Goal: Task Accomplishment & Management: Manage account settings

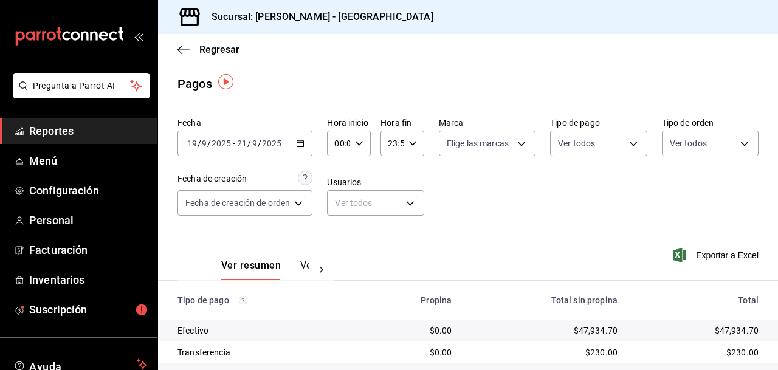
scroll to position [2, 0]
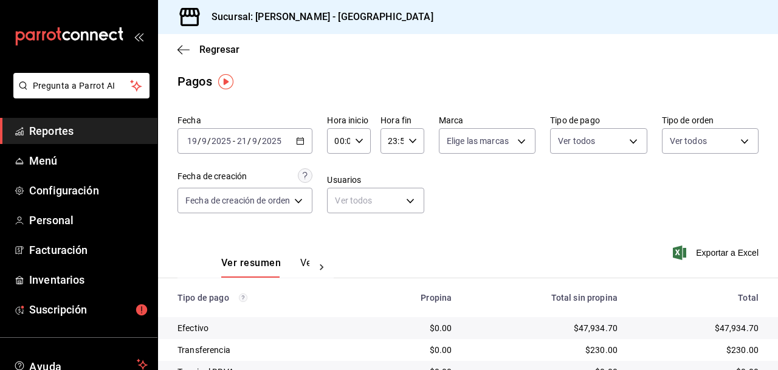
click at [63, 129] on span "Reportes" at bounding box center [88, 131] width 118 height 16
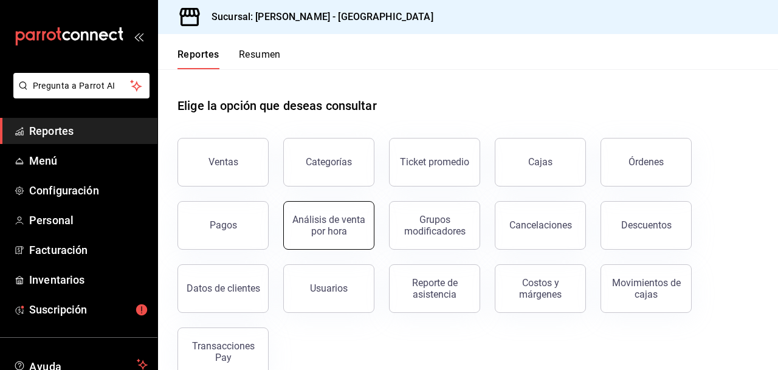
click at [337, 228] on div "Análisis de venta por hora" at bounding box center [328, 225] width 75 height 23
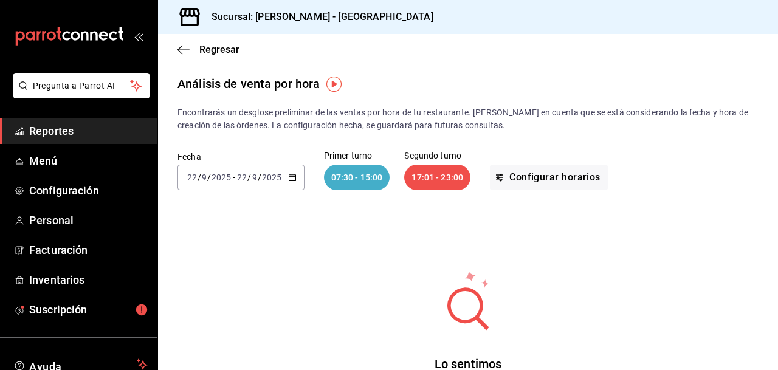
click at [292, 176] on \(Stroke\) "button" at bounding box center [292, 176] width 7 height 1
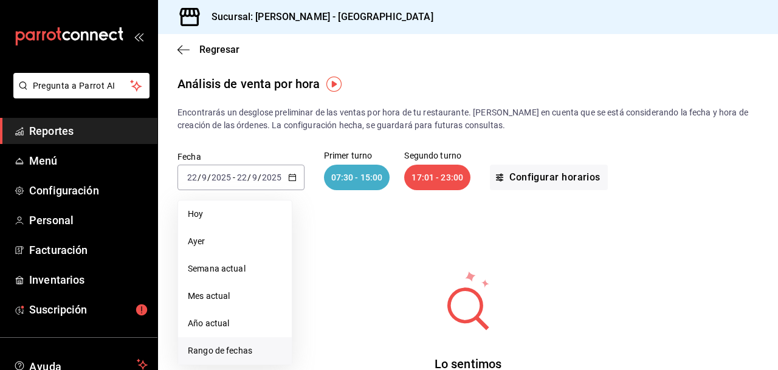
click at [224, 347] on span "Rango de fechas" at bounding box center [235, 350] width 94 height 13
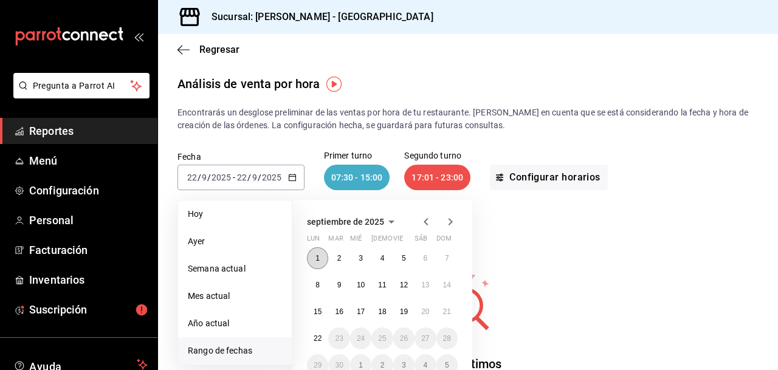
click at [318, 255] on abbr "1" at bounding box center [317, 258] width 4 height 9
click at [447, 307] on abbr "21" at bounding box center [447, 311] width 8 height 9
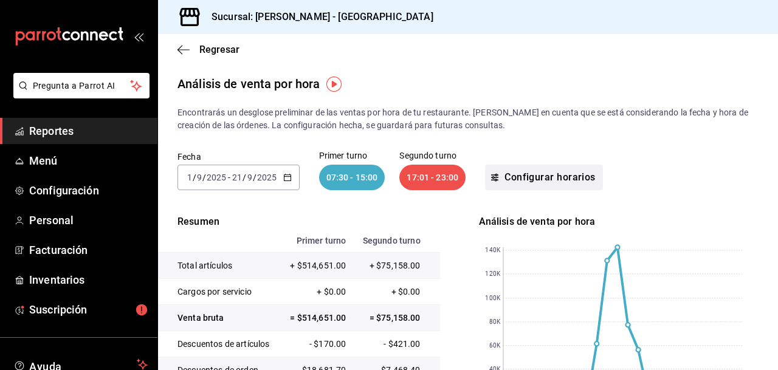
click at [553, 175] on button "Configurar horarios" at bounding box center [544, 178] width 118 height 26
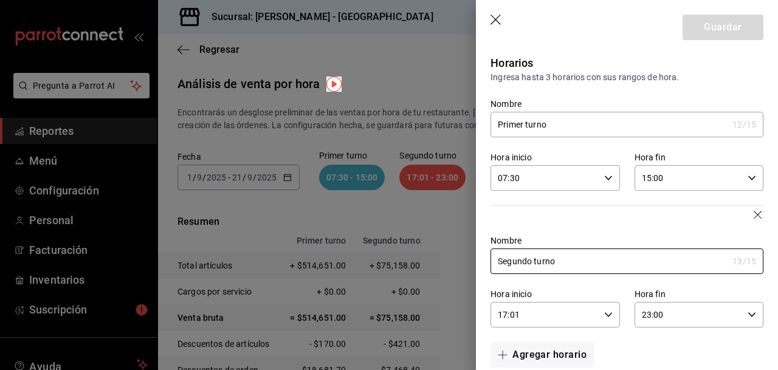
scroll to position [22, 0]
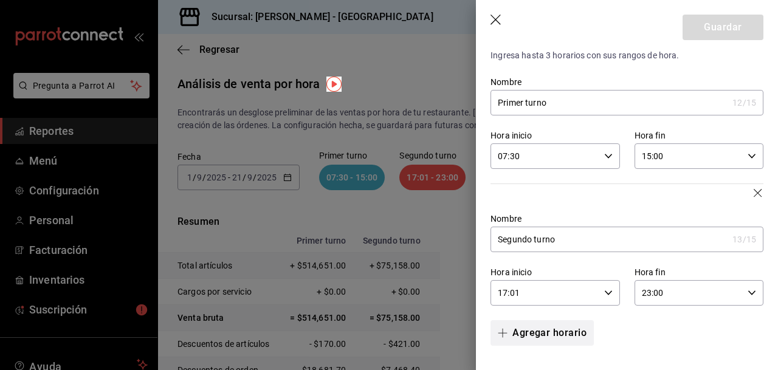
click at [502, 331] on icon "button" at bounding box center [502, 333] width 1 height 9
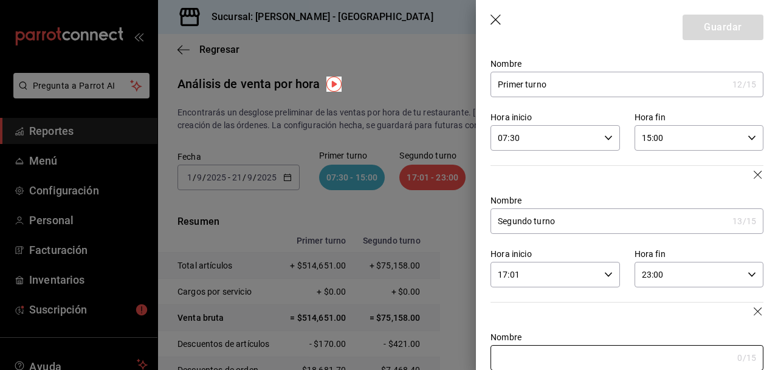
scroll to position [118, 0]
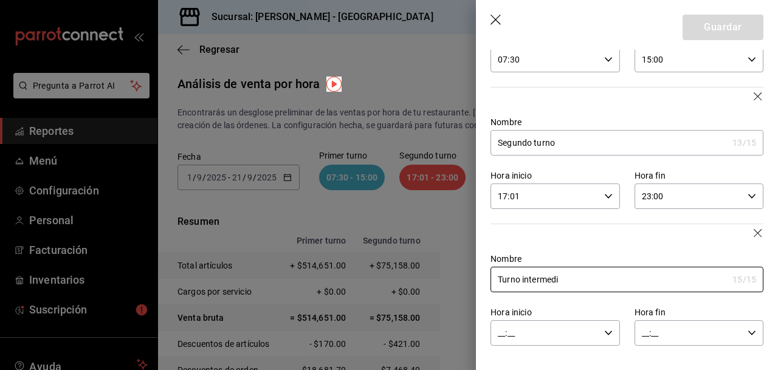
type input "Turno intermedi"
click at [609, 330] on icon "button" at bounding box center [608, 333] width 9 height 9
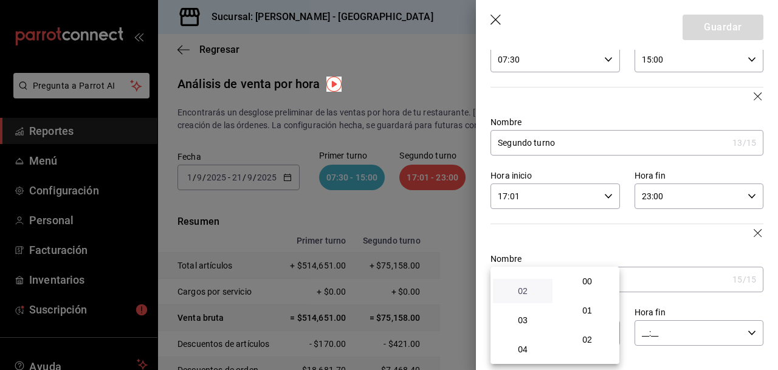
scroll to position [51, 0]
click at [518, 315] on span "03" at bounding box center [522, 318] width 45 height 10
click at [592, 309] on span "01" at bounding box center [586, 311] width 45 height 10
type input "03:01"
click at [751, 330] on div at bounding box center [389, 185] width 778 height 370
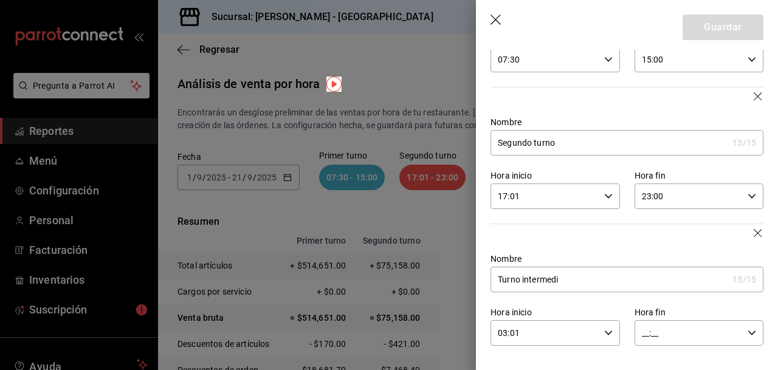
click at [751, 330] on icon "button" at bounding box center [751, 333] width 9 height 9
click at [665, 299] on span "14" at bounding box center [666, 303] width 45 height 10
click at [731, 347] on span "59" at bounding box center [730, 349] width 45 height 10
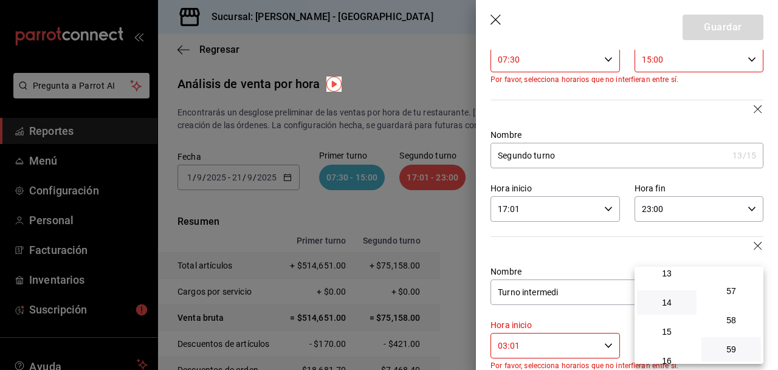
click at [714, 249] on div at bounding box center [389, 185] width 778 height 370
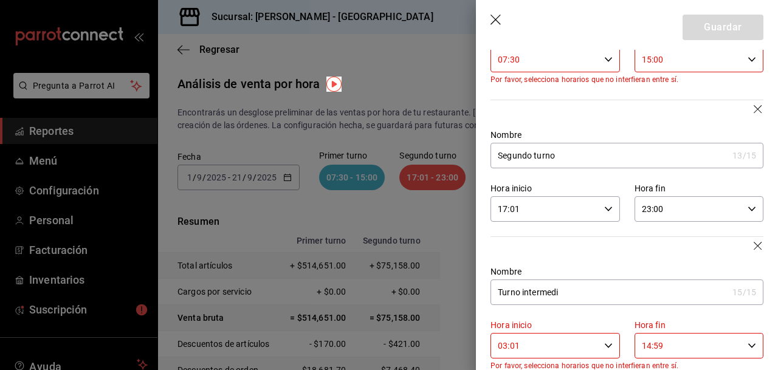
scroll to position [144, 0]
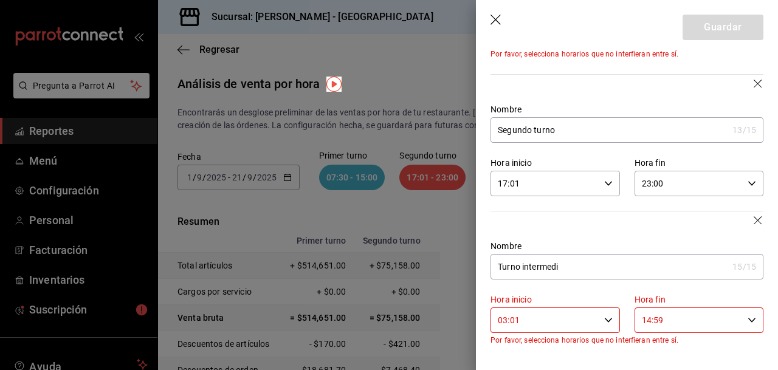
click at [753, 316] on icon "button" at bounding box center [751, 320] width 9 height 9
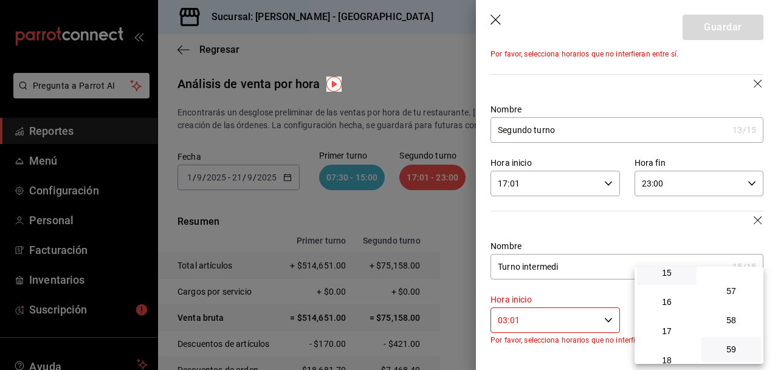
scroll to position [461, 0]
click at [667, 284] on span "16" at bounding box center [666, 287] width 45 height 10
type input "16:59"
click at [734, 347] on span "59" at bounding box center [730, 349] width 45 height 10
click at [672, 221] on div at bounding box center [389, 185] width 778 height 370
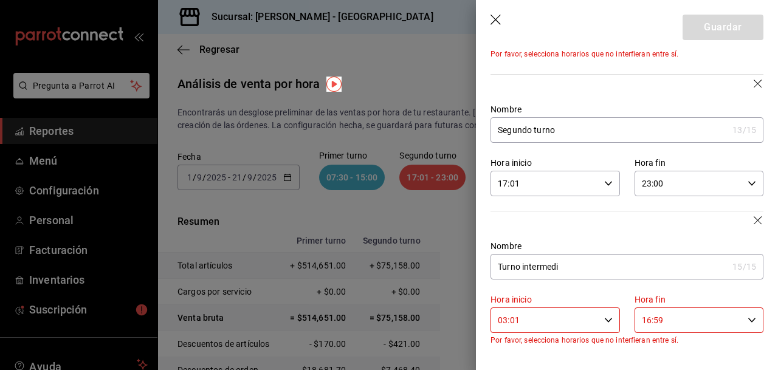
click at [607, 316] on icon "button" at bounding box center [608, 320] width 9 height 9
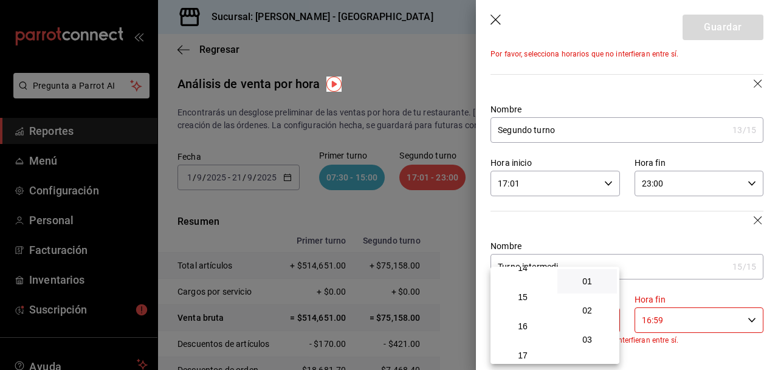
scroll to position [417, 0]
click at [518, 301] on span "15" at bounding box center [522, 302] width 45 height 10
type input "15:01"
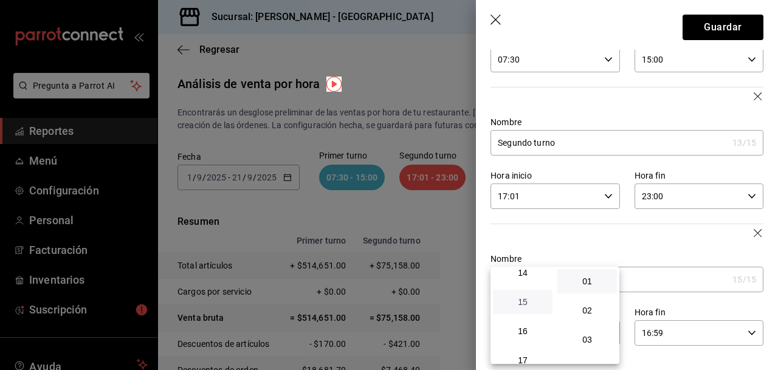
scroll to position [118, 0]
click at [587, 279] on span "01" at bounding box center [586, 281] width 45 height 10
click at [668, 247] on div at bounding box center [389, 185] width 778 height 370
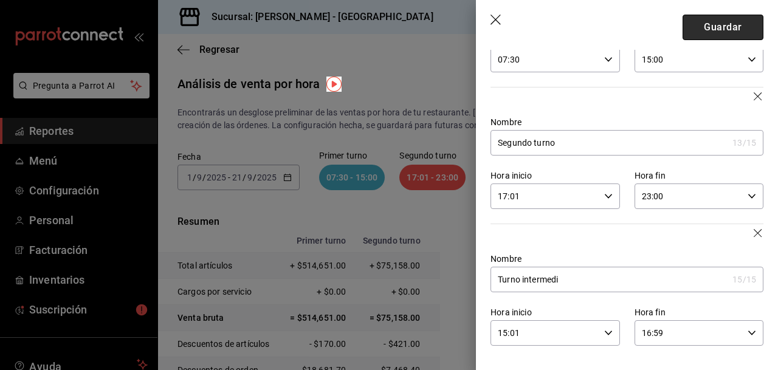
click at [726, 28] on button "Guardar" at bounding box center [722, 28] width 81 height 26
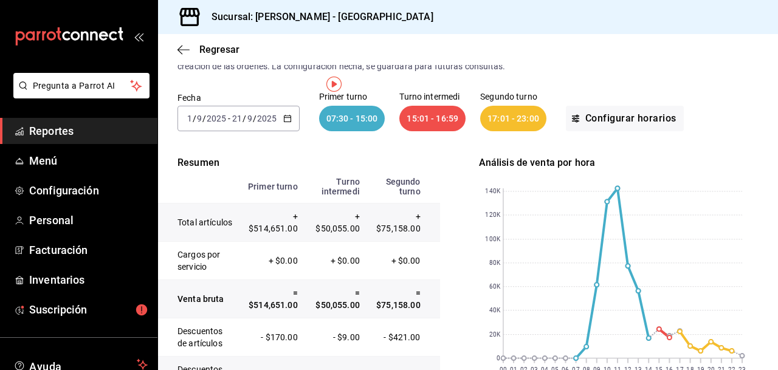
scroll to position [0, 0]
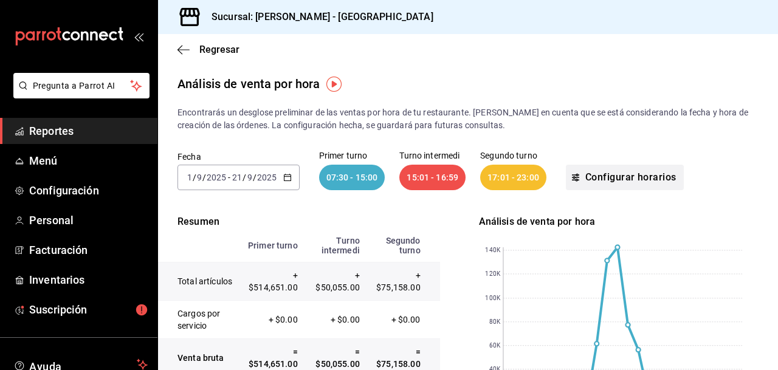
click at [620, 174] on button "Configurar horarios" at bounding box center [625, 178] width 118 height 26
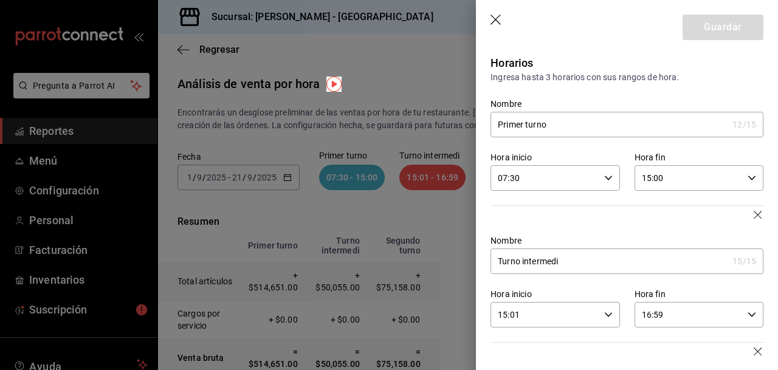
scroll to position [112, 0]
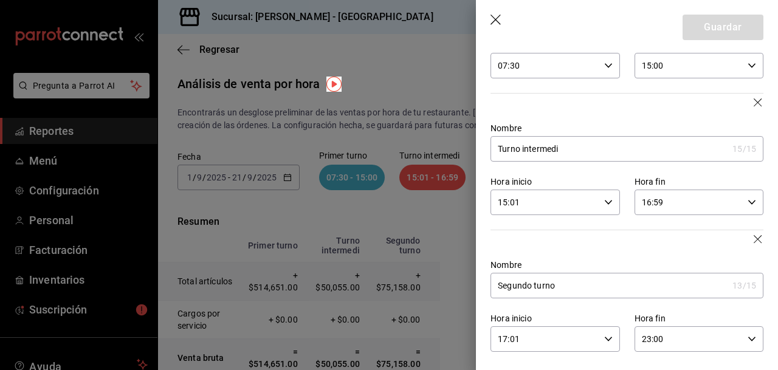
click at [753, 65] on \(Stroke\) "button" at bounding box center [751, 65] width 7 height 4
click at [669, 154] on span "17" at bounding box center [666, 155] width 45 height 10
type input "17:00"
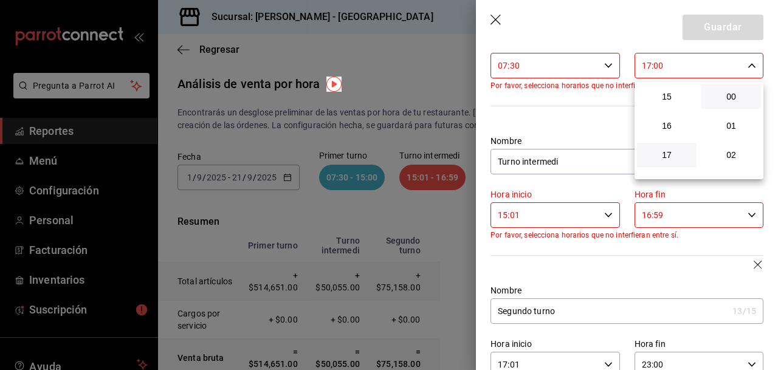
click at [672, 244] on div at bounding box center [389, 185] width 778 height 370
click at [755, 112] on icon "button" at bounding box center [758, 116] width 10 height 10
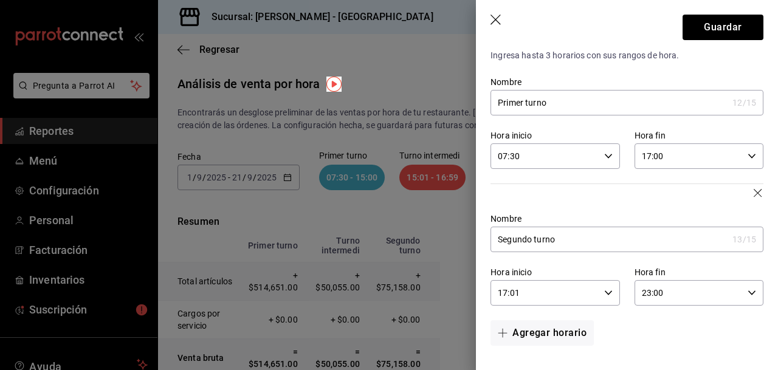
scroll to position [22, 0]
click at [607, 290] on icon "button" at bounding box center [608, 293] width 9 height 9
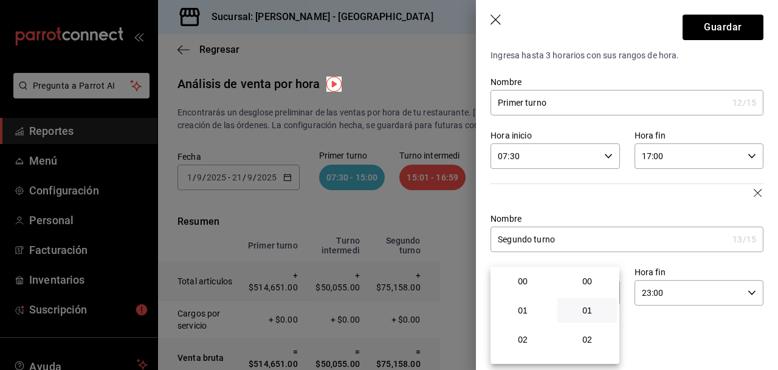
scroll to position [29, 0]
click at [705, 320] on div at bounding box center [389, 185] width 778 height 370
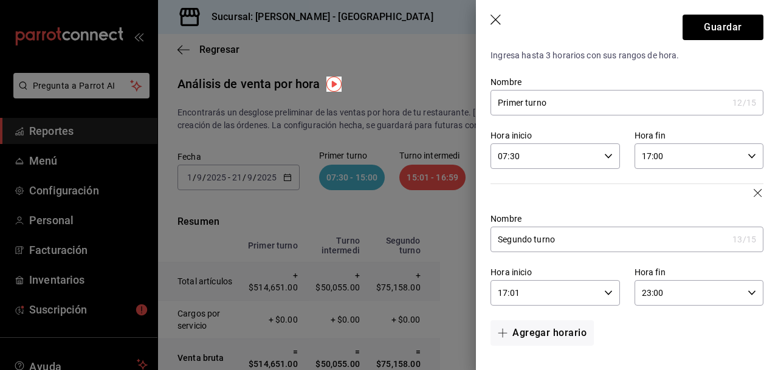
click at [610, 291] on icon "button" at bounding box center [608, 293] width 9 height 9
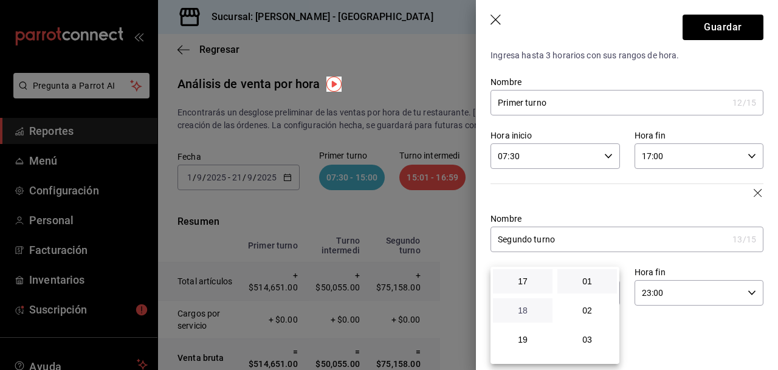
click at [522, 310] on span "18" at bounding box center [522, 311] width 45 height 10
type input "18:01"
click at [585, 282] on span "01" at bounding box center [586, 281] width 45 height 10
click at [651, 327] on div at bounding box center [389, 185] width 778 height 370
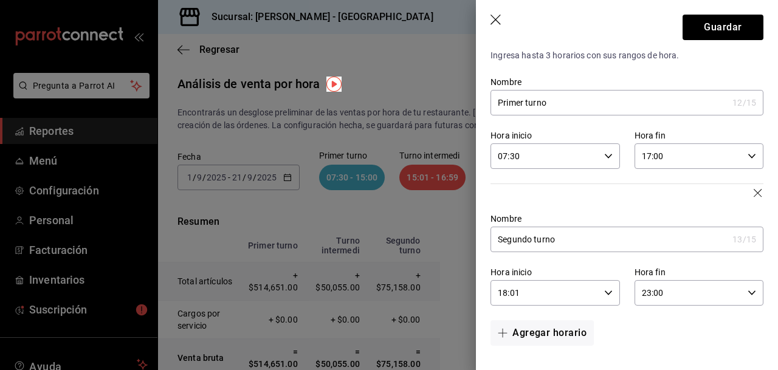
click at [461, 267] on div at bounding box center [389, 185] width 778 height 370
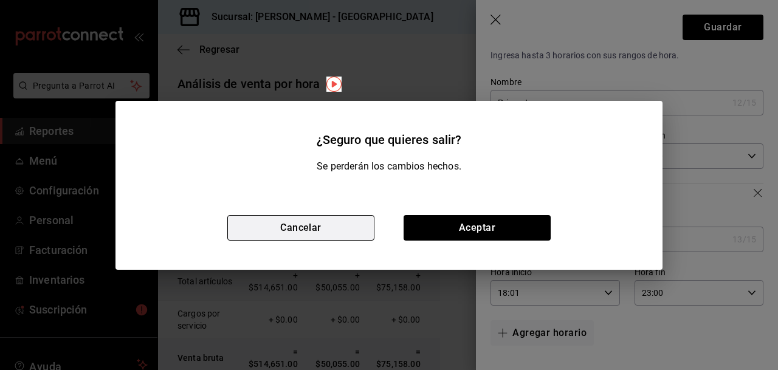
click at [326, 224] on button "Cancelar" at bounding box center [300, 228] width 147 height 26
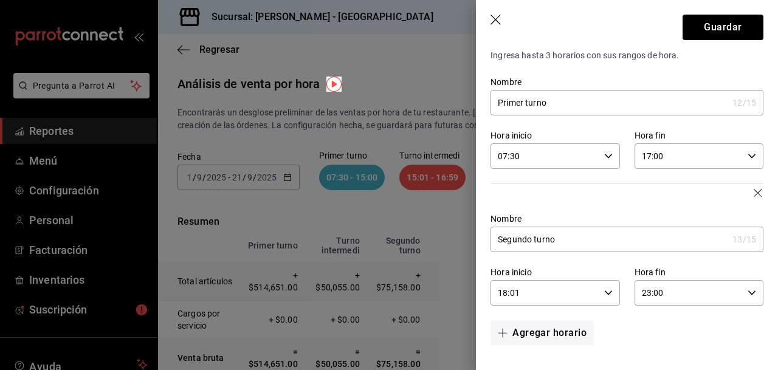
click at [626, 336] on div "Agregar horario" at bounding box center [619, 326] width 287 height 40
click at [730, 25] on button "Guardar" at bounding box center [722, 28] width 81 height 26
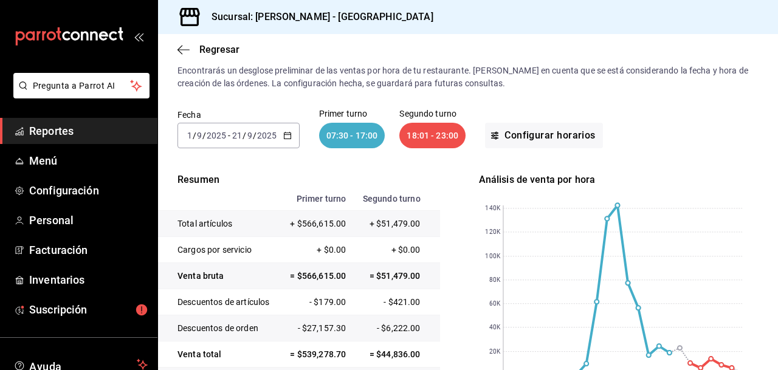
scroll to position [0, 0]
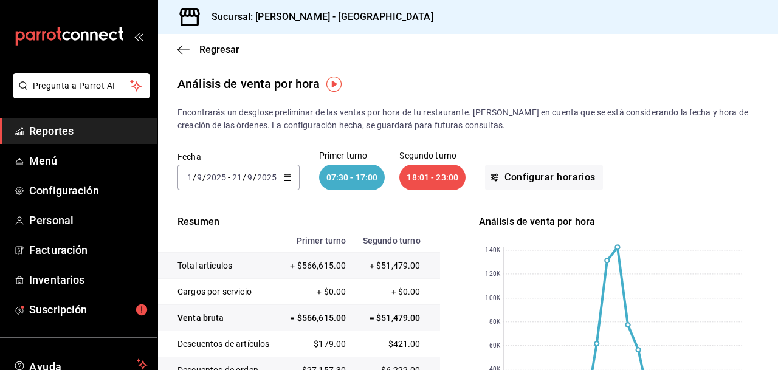
click at [284, 177] on icon "button" at bounding box center [287, 177] width 9 height 9
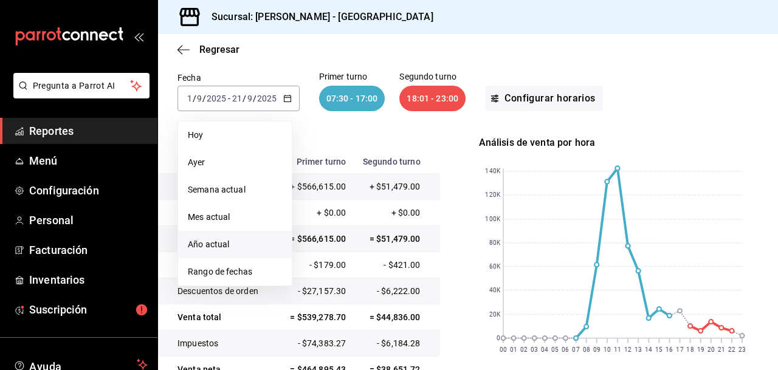
scroll to position [80, 0]
click at [237, 270] on span "Rango de fechas" at bounding box center [235, 271] width 94 height 13
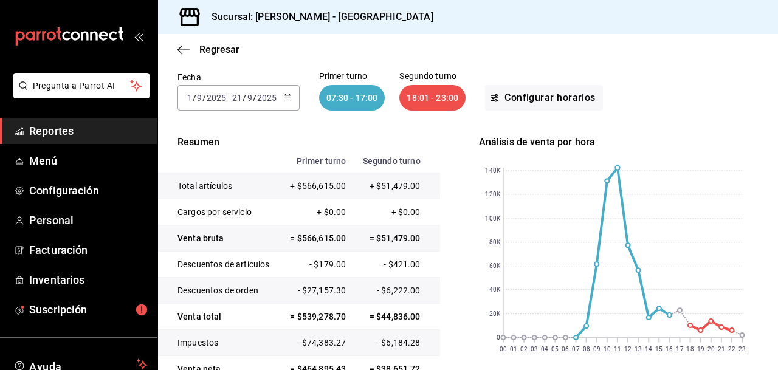
click at [287, 98] on icon "button" at bounding box center [287, 98] width 9 height 9
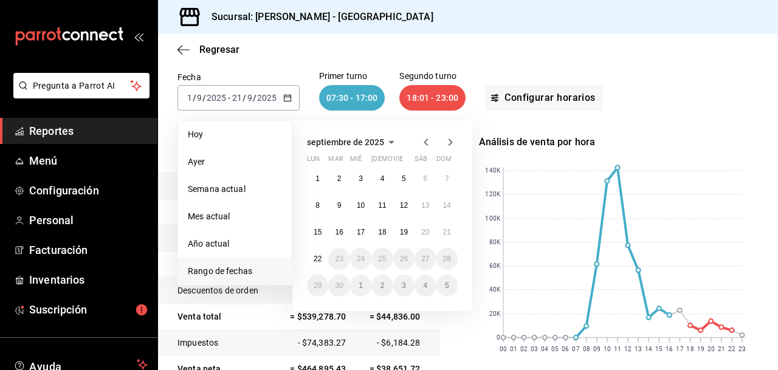
click at [425, 139] on icon "button" at bounding box center [426, 142] width 15 height 15
click at [405, 176] on abbr "1" at bounding box center [404, 178] width 4 height 9
click at [448, 287] on abbr "31" at bounding box center [447, 285] width 8 height 9
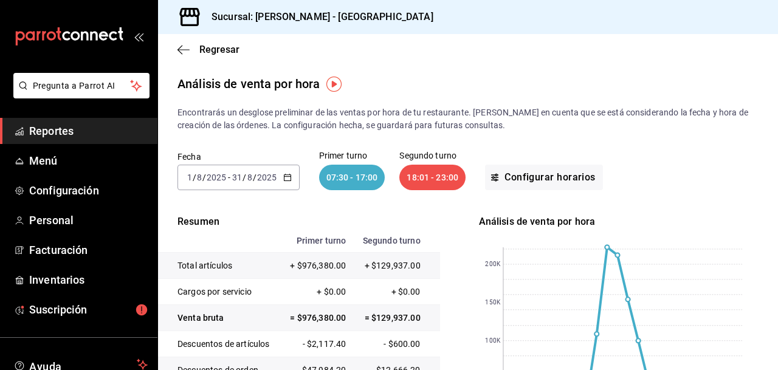
click at [286, 176] on icon "button" at bounding box center [287, 177] width 9 height 9
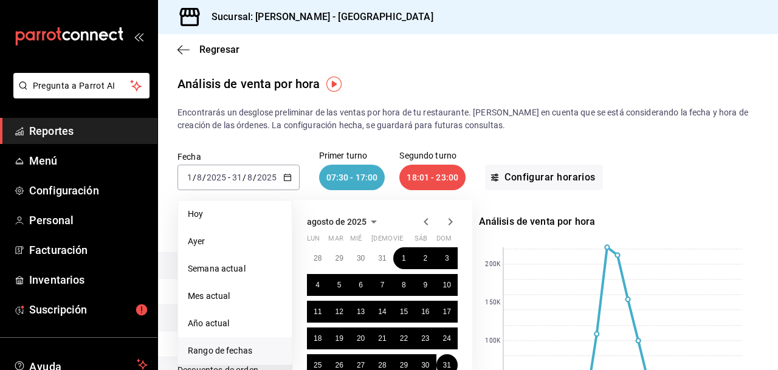
click at [426, 217] on icon "button" at bounding box center [426, 221] width 15 height 15
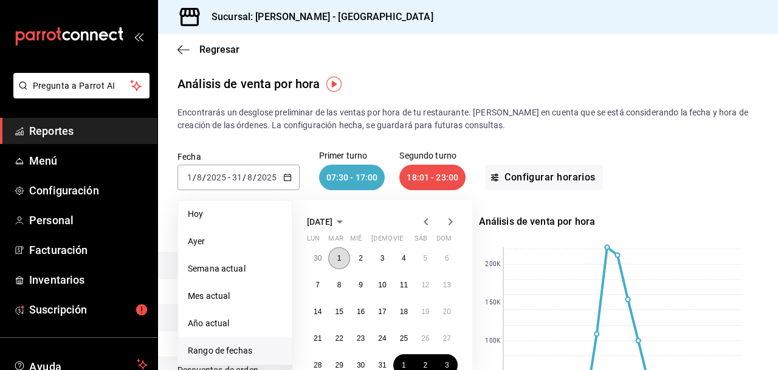
click at [337, 256] on abbr "1" at bounding box center [339, 258] width 4 height 9
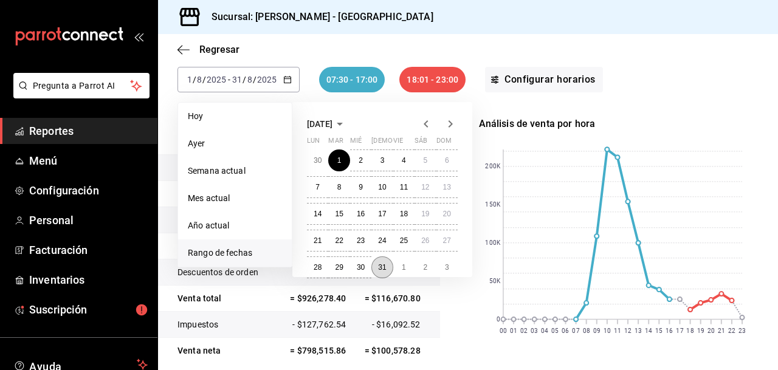
click at [381, 266] on abbr "31" at bounding box center [382, 267] width 8 height 9
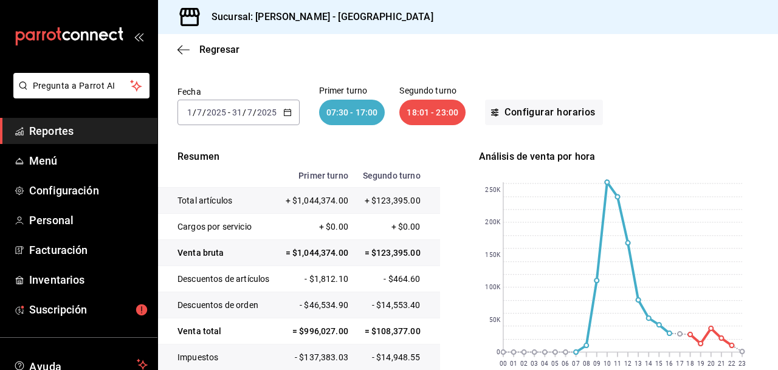
scroll to position [66, 0]
click at [546, 113] on button "Configurar horarios" at bounding box center [544, 112] width 118 height 26
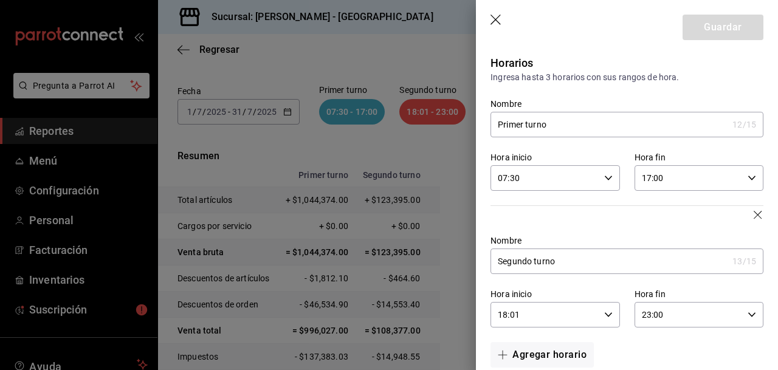
click at [609, 313] on icon "button" at bounding box center [608, 314] width 9 height 9
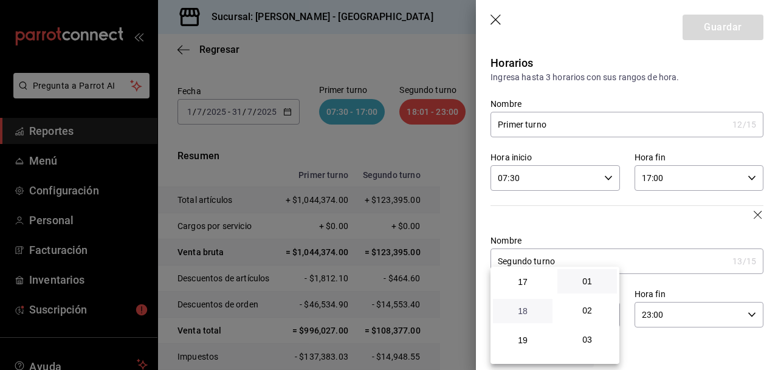
scroll to position [494, 0]
click at [523, 280] on span "17" at bounding box center [522, 283] width 45 height 10
type input "17:01"
click at [587, 278] on span "01" at bounding box center [586, 281] width 45 height 10
click at [725, 24] on div at bounding box center [389, 185] width 778 height 370
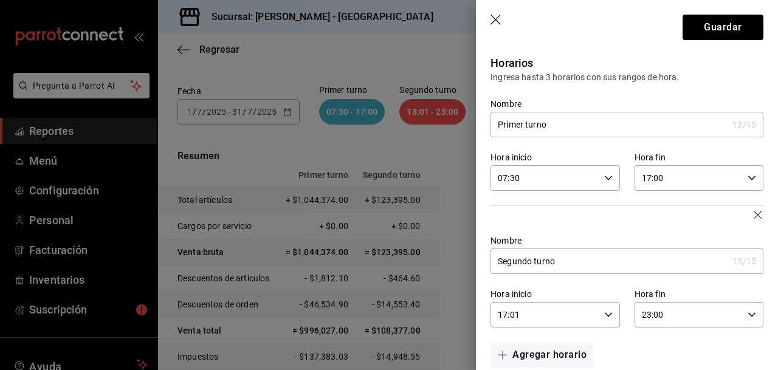
click at [712, 77] on p "Ingresa hasta 3 horarios con sus rangos de hora." at bounding box center [626, 77] width 273 height 13
click at [723, 26] on button "Guardar" at bounding box center [722, 28] width 81 height 26
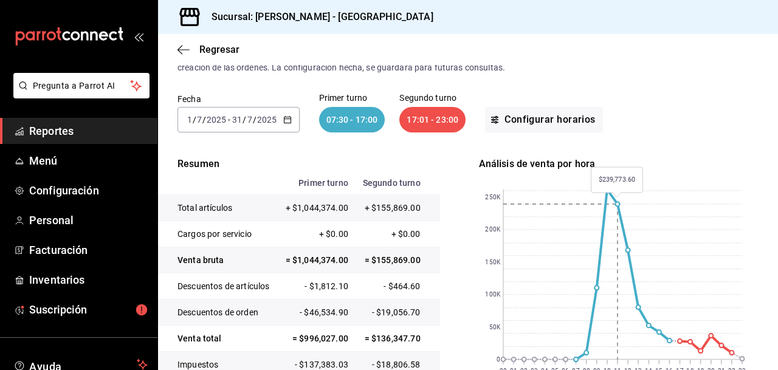
scroll to position [0, 0]
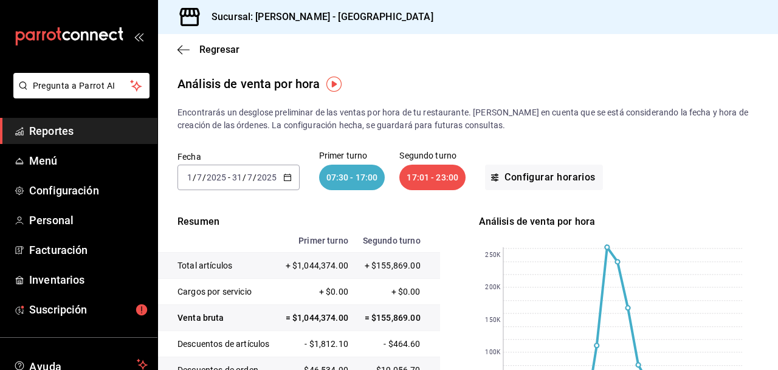
click at [433, 177] on div "17:01 - 23:00" at bounding box center [432, 178] width 66 height 26
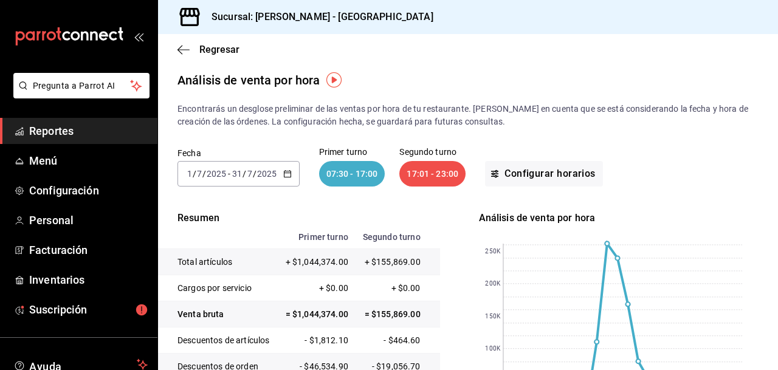
scroll to position [2, 0]
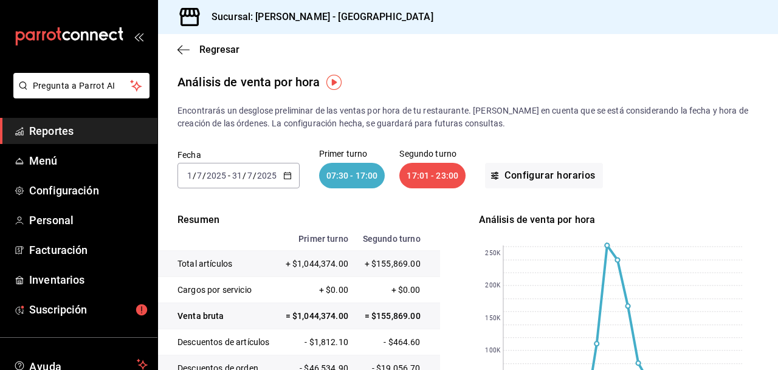
click at [287, 174] on icon "button" at bounding box center [287, 175] width 9 height 9
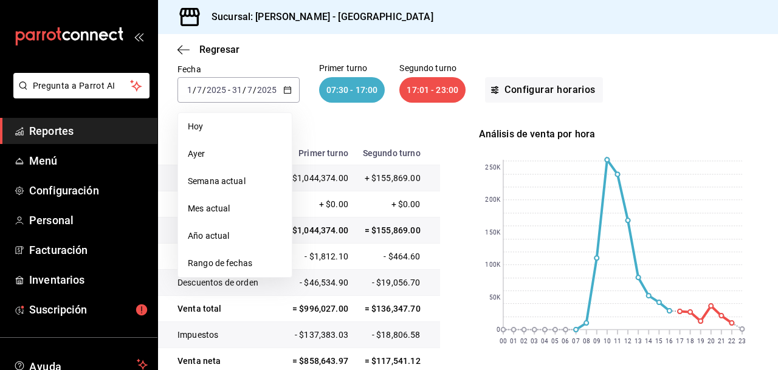
scroll to position [75, 0]
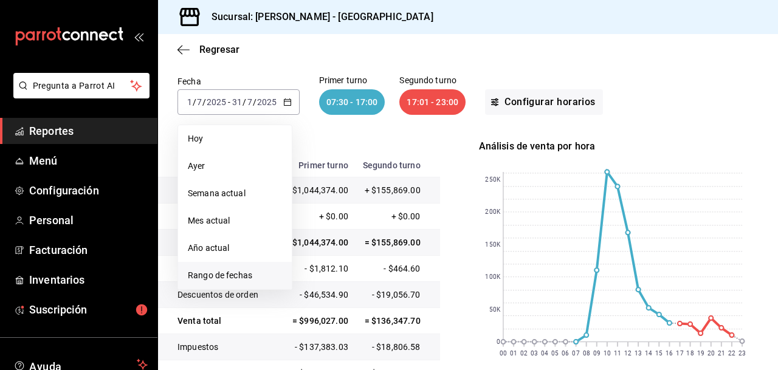
click at [238, 272] on span "Rango de fechas" at bounding box center [235, 275] width 94 height 13
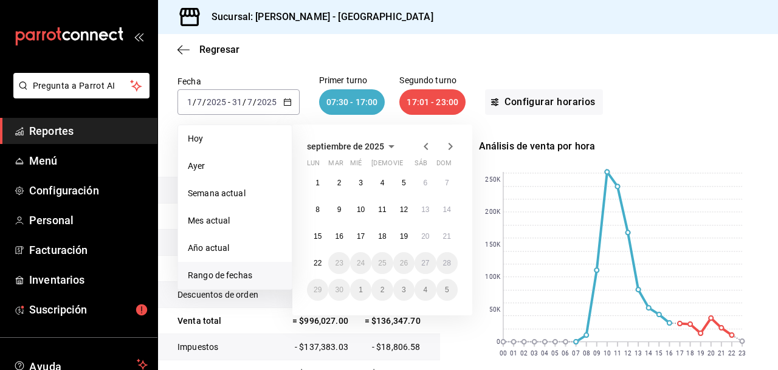
click at [427, 146] on icon "button" at bounding box center [426, 146] width 15 height 15
click at [402, 183] on abbr "1" at bounding box center [404, 183] width 4 height 9
click at [446, 290] on abbr "31" at bounding box center [447, 290] width 8 height 9
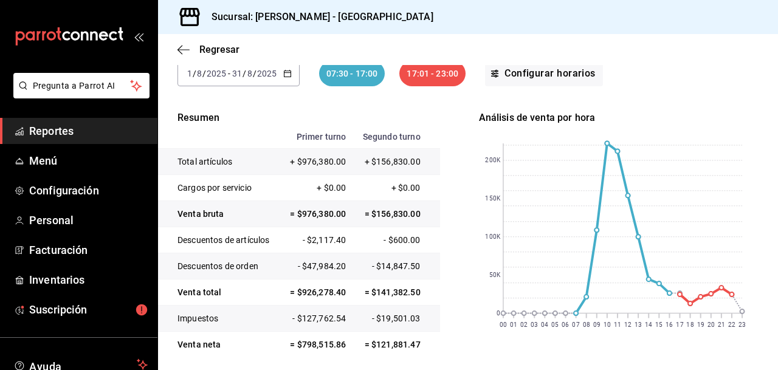
scroll to position [82, 0]
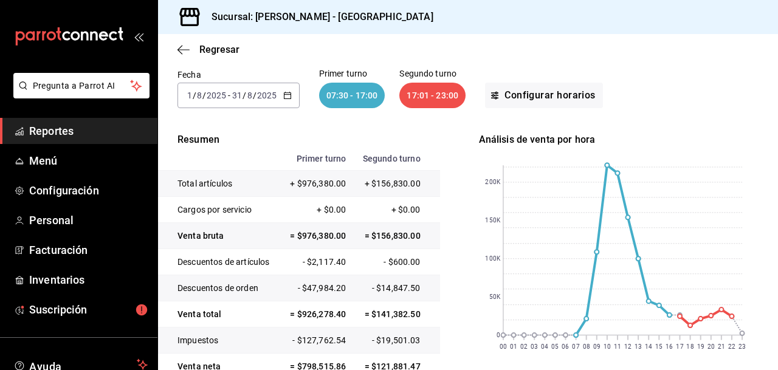
click at [286, 94] on \(Stroke\) "button" at bounding box center [287, 94] width 7 height 1
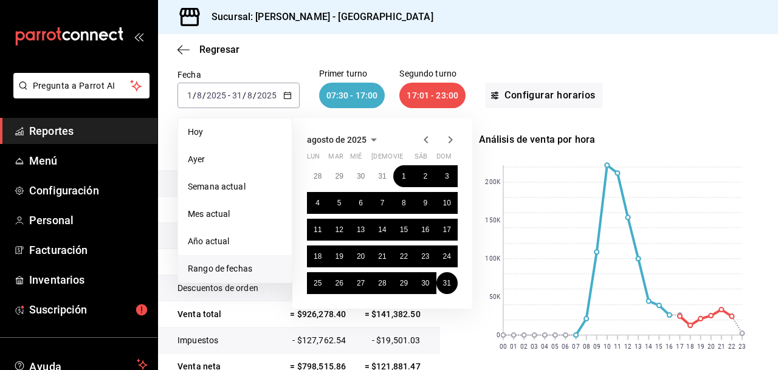
click at [450, 137] on icon "button" at bounding box center [450, 139] width 15 height 15
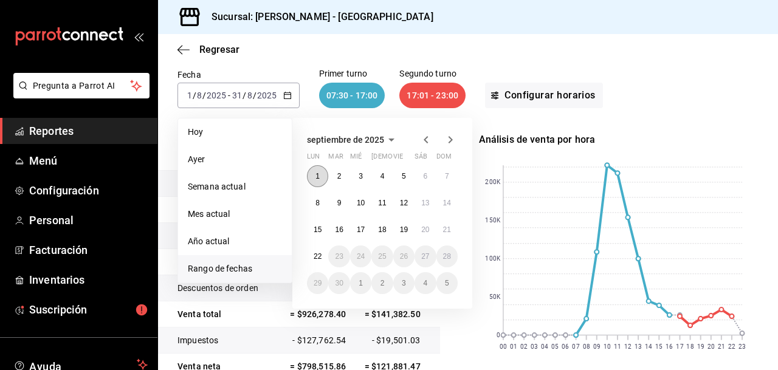
click at [317, 173] on abbr "1" at bounding box center [317, 176] width 4 height 9
click at [448, 228] on abbr "21" at bounding box center [447, 229] width 8 height 9
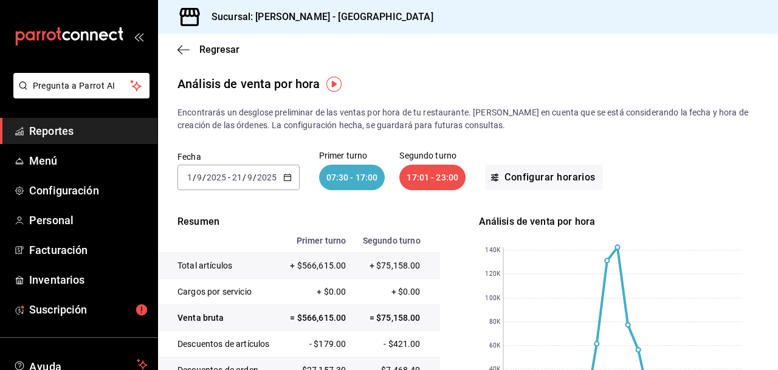
click at [289, 176] on \(Stroke\) "button" at bounding box center [287, 176] width 7 height 1
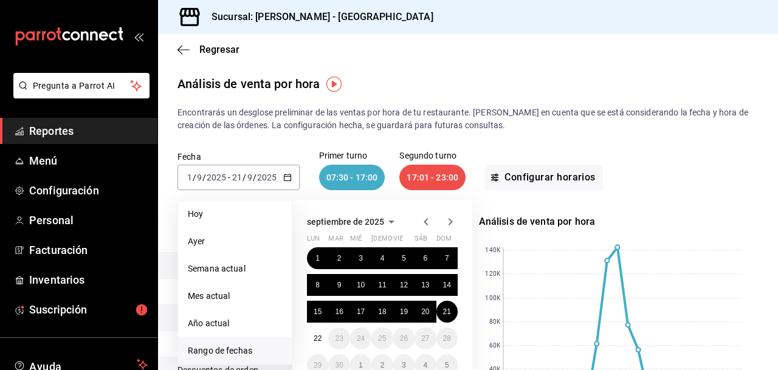
click at [426, 218] on icon "button" at bounding box center [426, 221] width 15 height 15
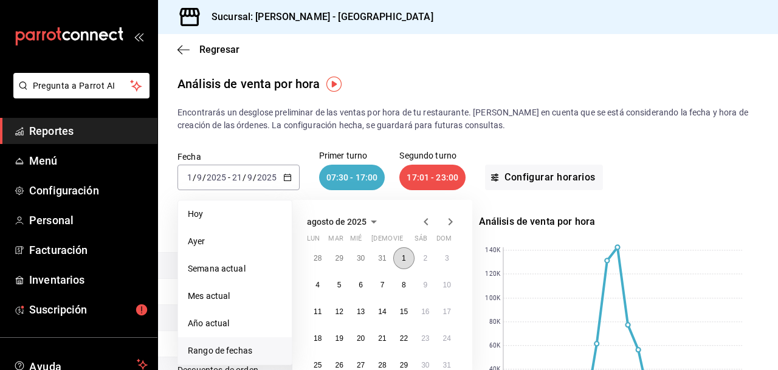
click at [400, 256] on button "1" at bounding box center [403, 258] width 21 height 22
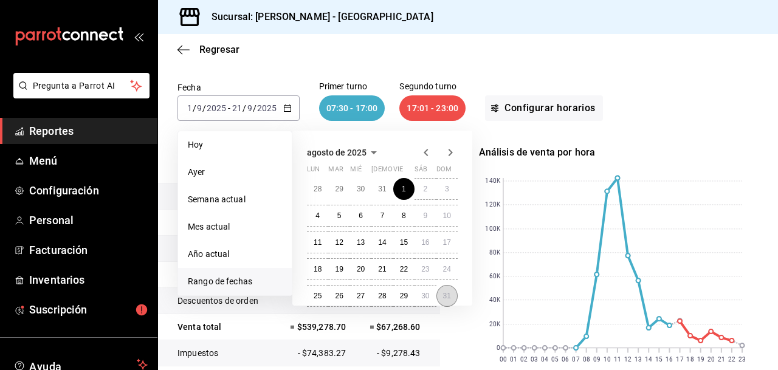
click at [448, 292] on abbr "31" at bounding box center [447, 296] width 8 height 9
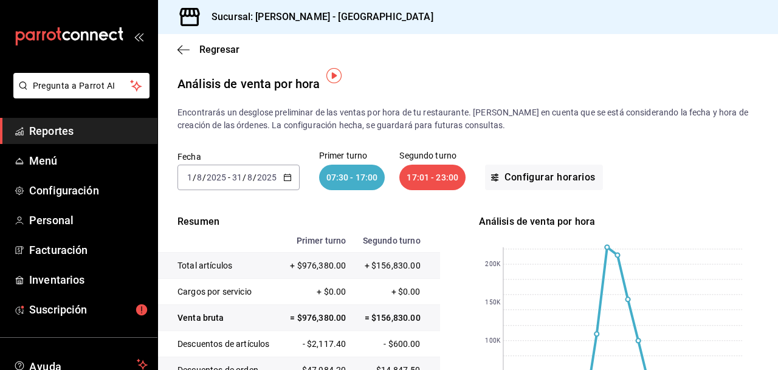
scroll to position [49, 0]
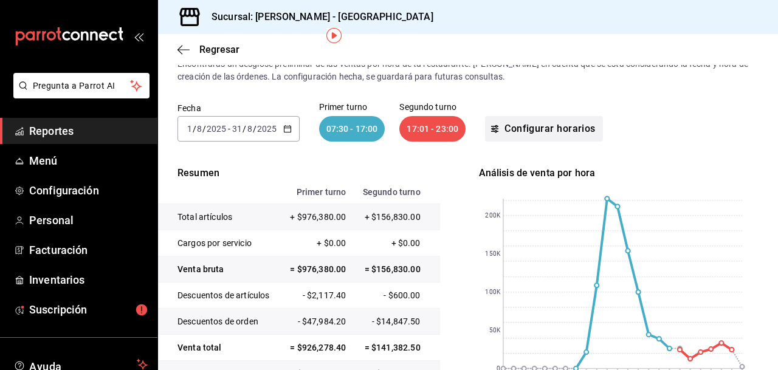
click at [543, 125] on button "Configurar horarios" at bounding box center [544, 129] width 118 height 26
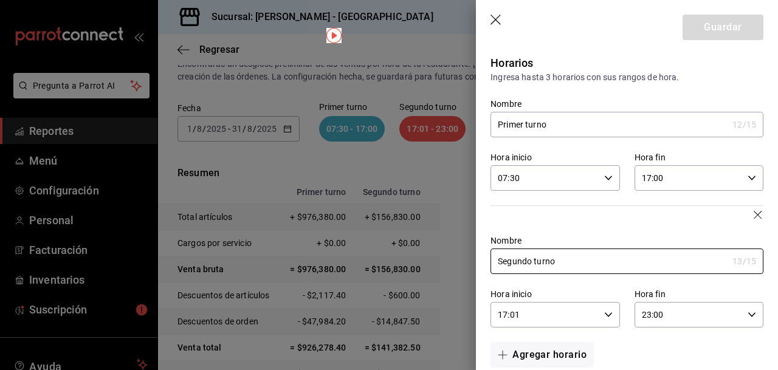
scroll to position [22, 0]
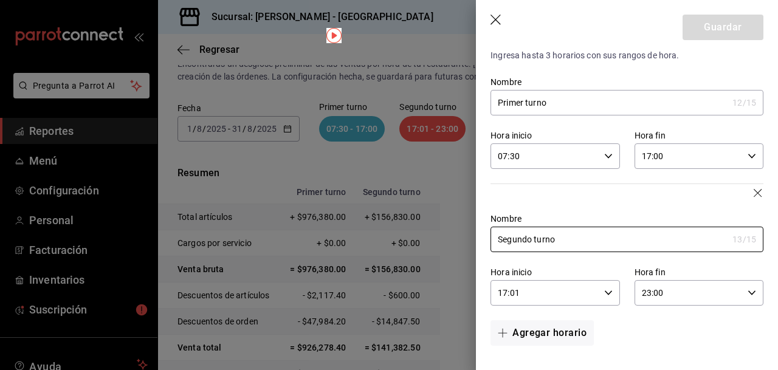
click at [750, 289] on icon "button" at bounding box center [751, 293] width 9 height 9
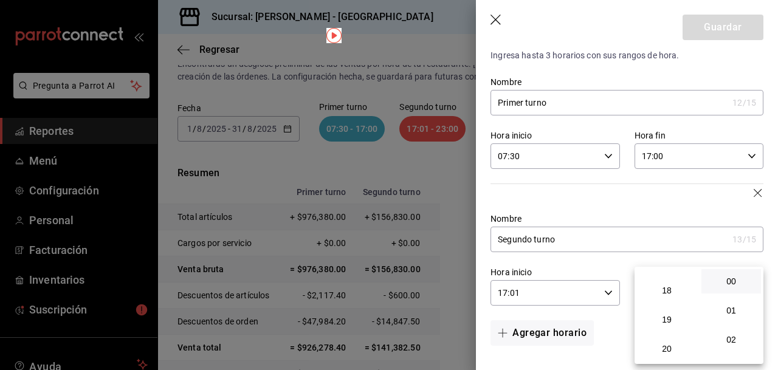
scroll to position [515, 0]
click at [665, 289] on span "18" at bounding box center [666, 292] width 45 height 10
type input "18:00"
click at [728, 281] on span "00" at bounding box center [730, 281] width 45 height 10
click at [731, 24] on div at bounding box center [389, 185] width 778 height 370
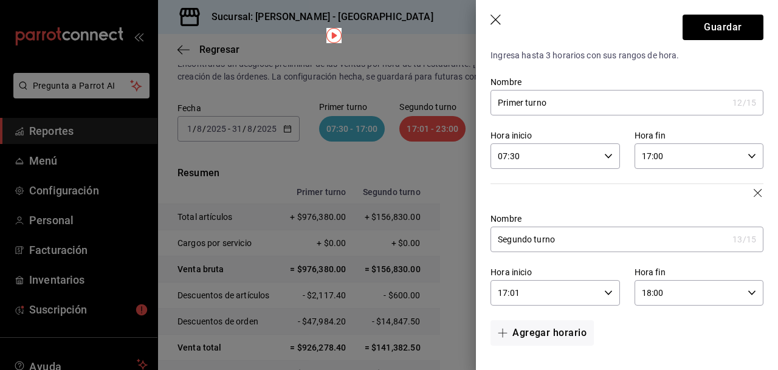
click at [657, 199] on div "Nombre Segundo turno 13 /15 Nombre" at bounding box center [619, 225] width 287 height 53
click at [725, 26] on button "Guardar" at bounding box center [722, 28] width 81 height 26
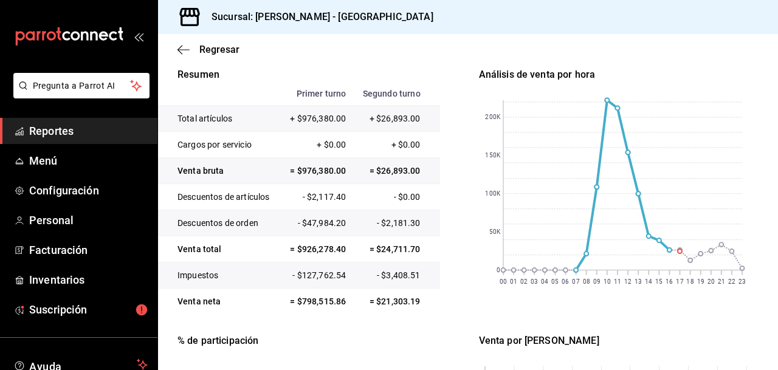
scroll to position [152, 0]
